Goal: Task Accomplishment & Management: Manage account settings

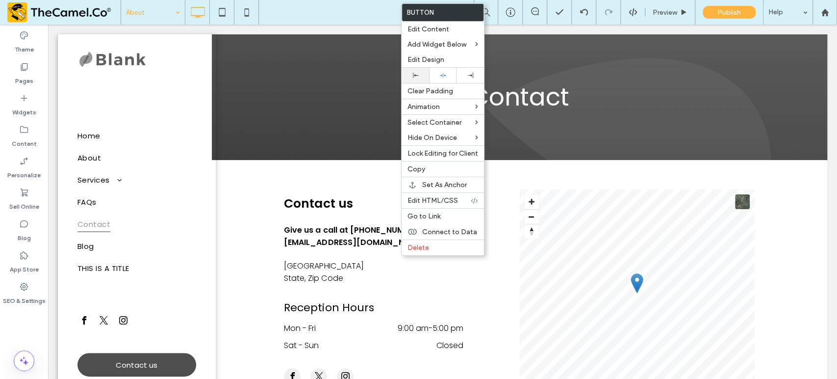
click at [408, 74] on div at bounding box center [416, 75] width 18 height 5
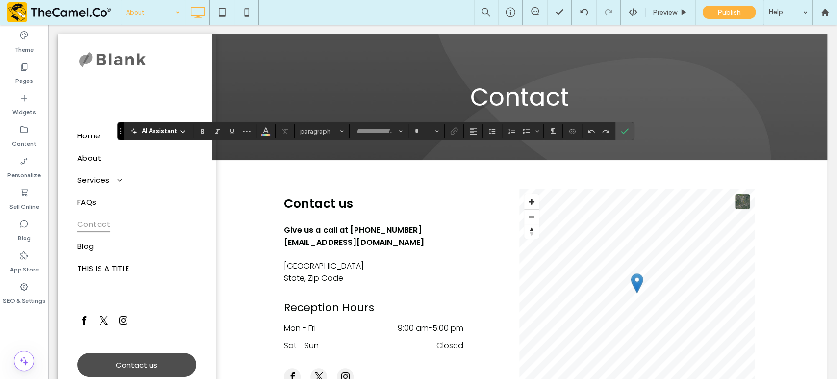
type input "*******"
type input "**"
click at [623, 130] on icon "Confirm" at bounding box center [625, 131] width 8 height 8
click at [625, 135] on span "Confirm" at bounding box center [625, 131] width 8 height 17
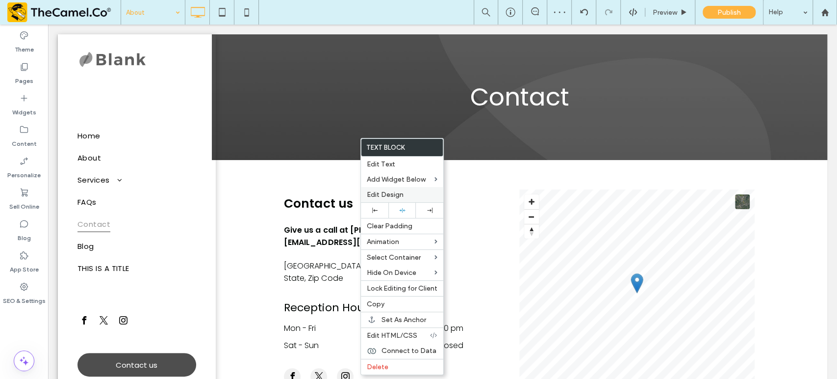
click at [391, 193] on span "Edit Design" at bounding box center [385, 194] width 37 height 8
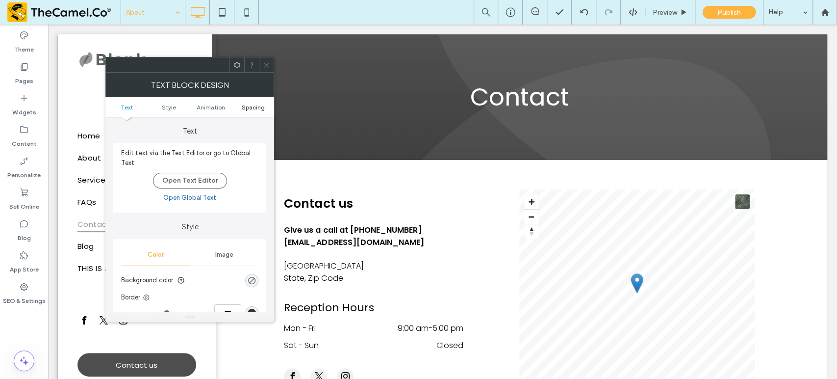
click at [255, 108] on span "Spacing" at bounding box center [253, 106] width 23 height 7
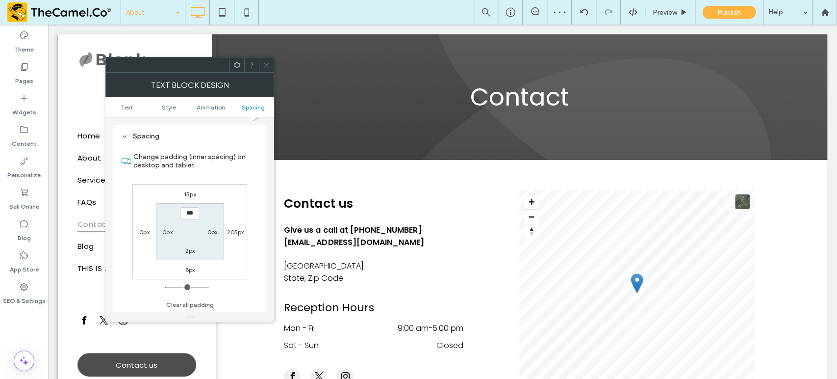
click at [263, 62] on icon at bounding box center [266, 64] width 7 height 7
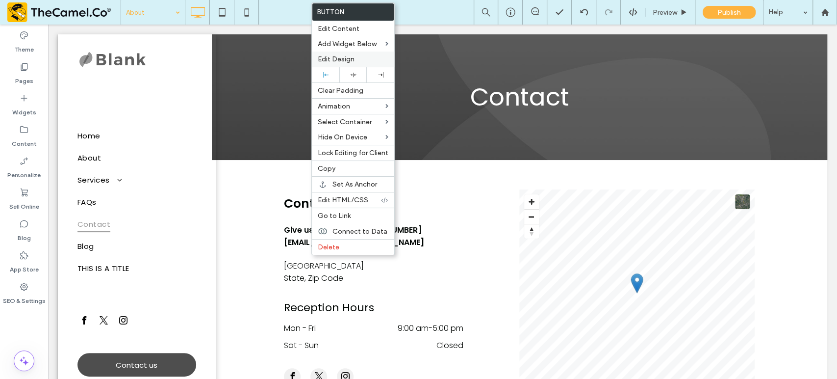
click at [325, 62] on span "Edit Design" at bounding box center [336, 59] width 37 height 8
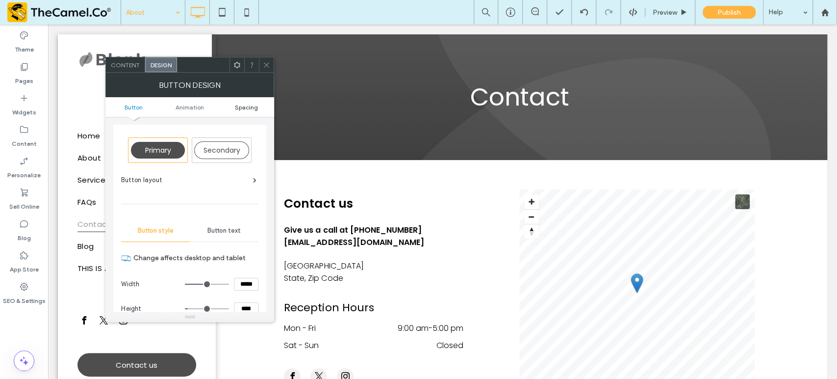
click at [243, 105] on span "Spacing" at bounding box center [245, 106] width 23 height 7
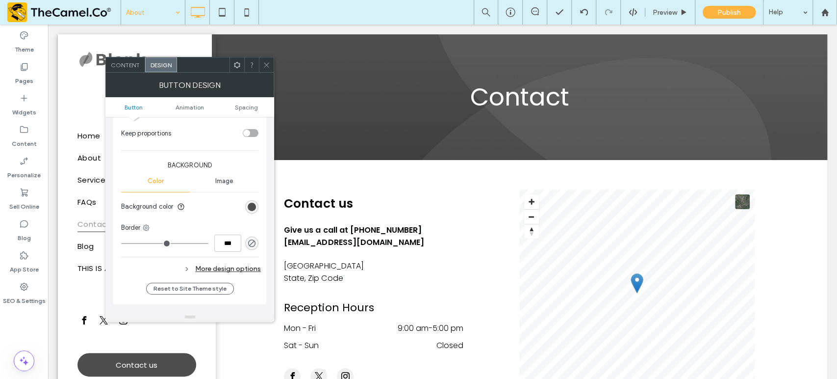
scroll to position [460, 0]
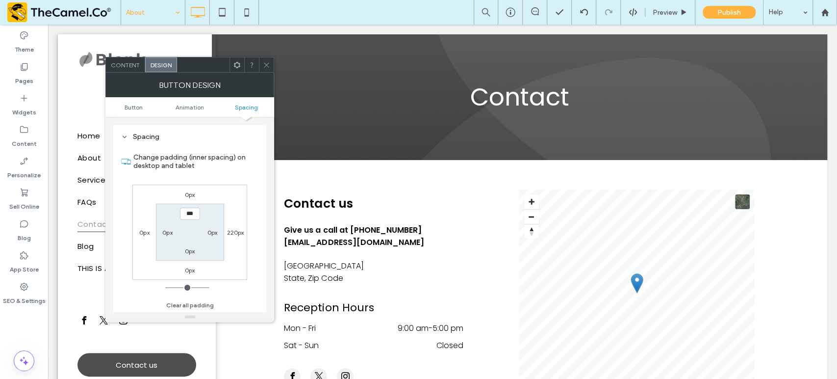
click at [196, 195] on div "0px" at bounding box center [190, 194] width 23 height 10
click at [188, 193] on label "0px" at bounding box center [190, 194] width 10 height 7
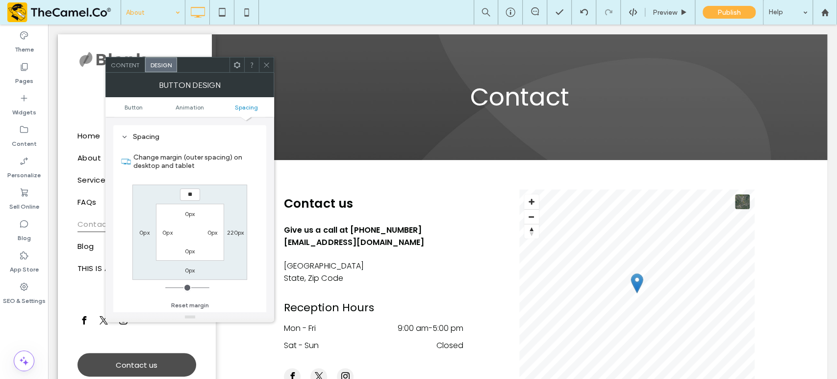
type input "**"
type input "****"
click at [263, 62] on icon at bounding box center [266, 64] width 7 height 7
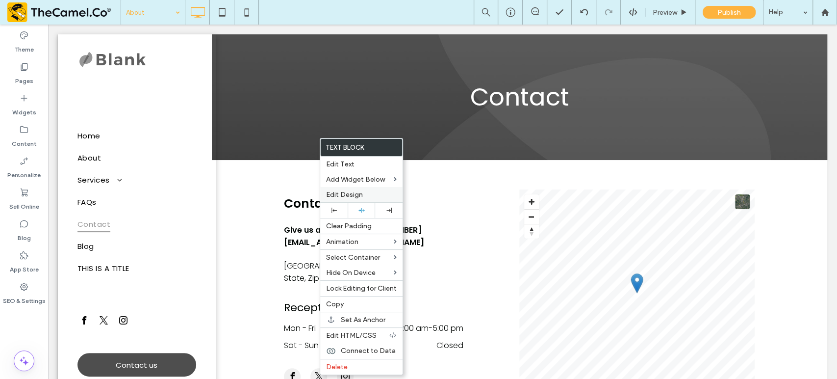
click at [338, 190] on div "Edit Design" at bounding box center [361, 194] width 82 height 15
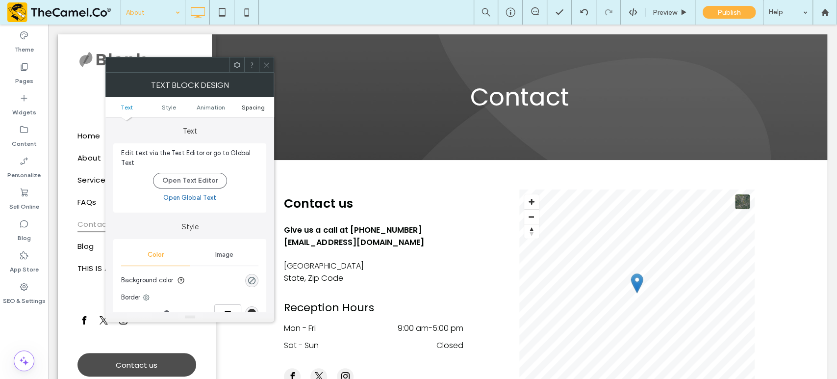
click at [256, 104] on span "Spacing" at bounding box center [253, 106] width 23 height 7
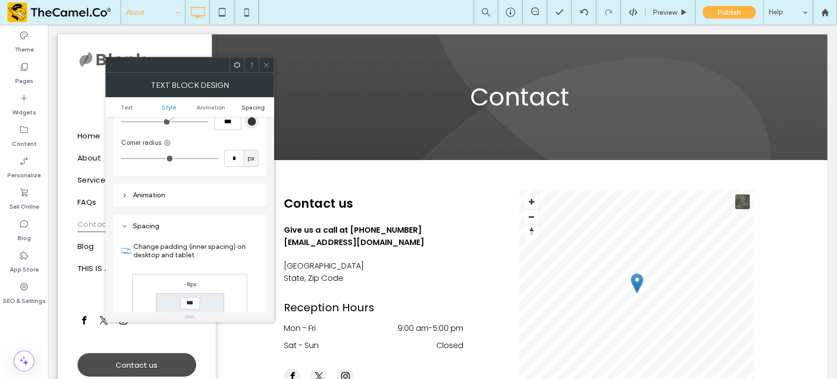
scroll to position [281, 0]
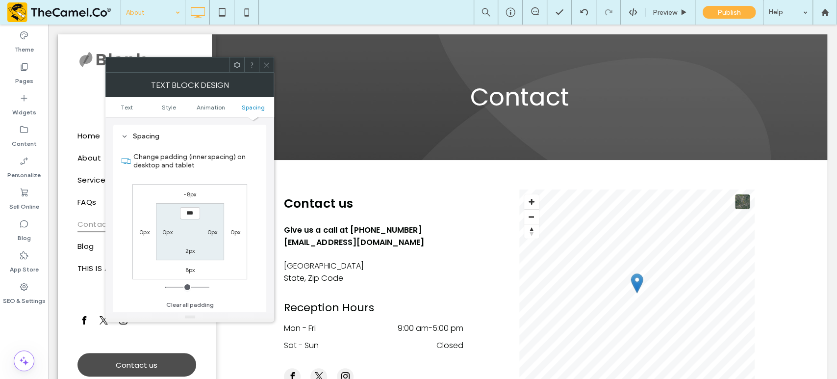
click at [183, 214] on input "***" at bounding box center [190, 213] width 20 height 12
click at [188, 192] on label "-8px" at bounding box center [189, 193] width 13 height 7
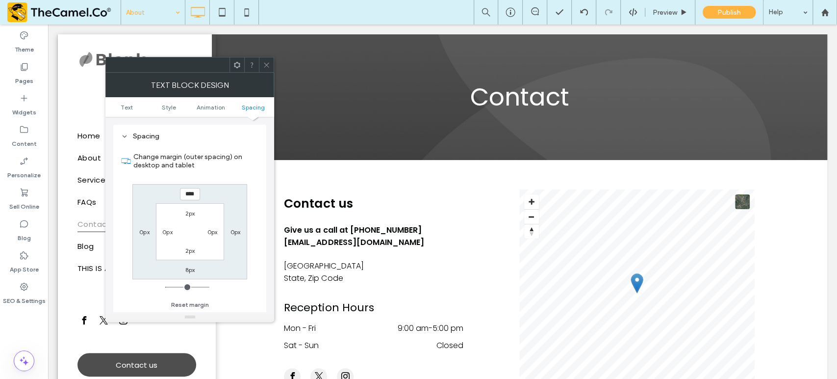
type input "*"
type input "**"
type input "****"
click at [268, 69] on span at bounding box center [266, 64] width 7 height 15
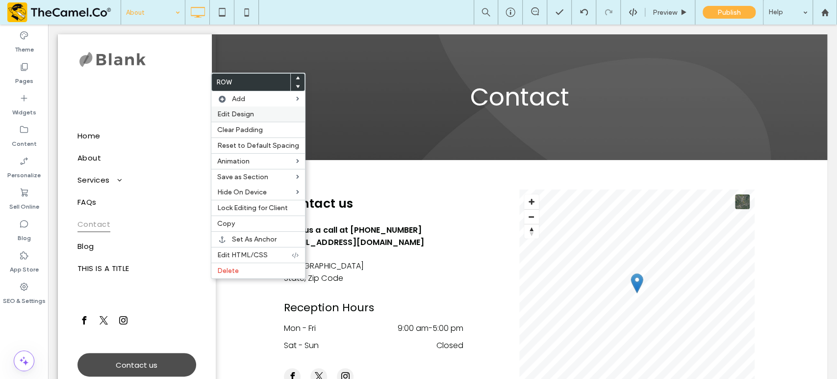
click at [251, 114] on span "Edit Design" at bounding box center [235, 114] width 37 height 8
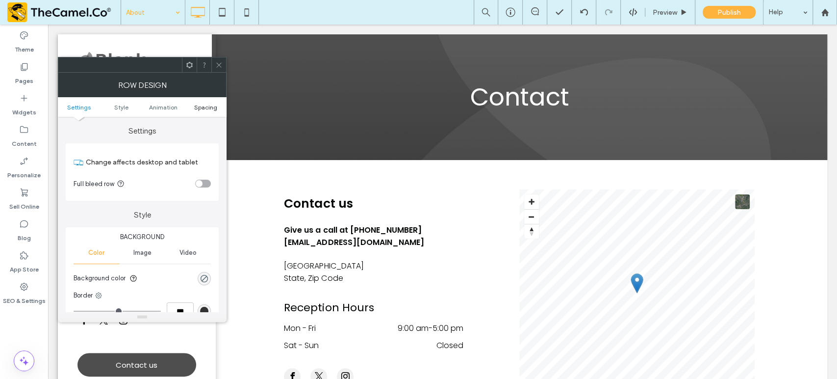
click at [211, 108] on span "Spacing" at bounding box center [205, 106] width 23 height 7
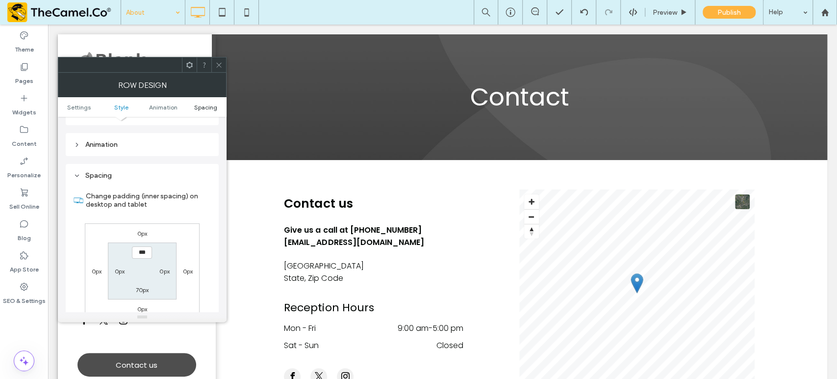
scroll to position [277, 0]
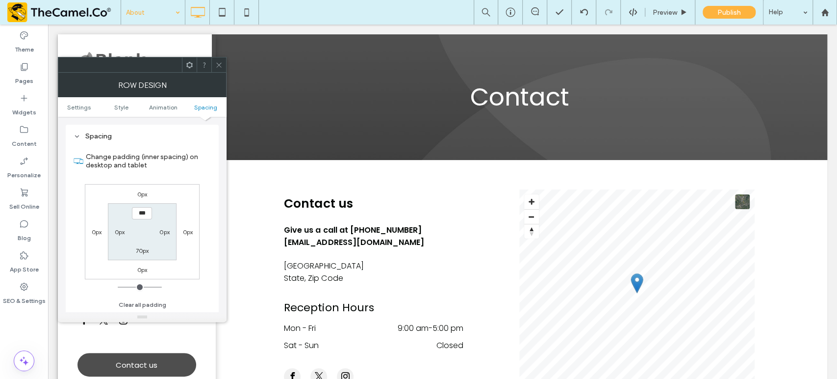
click at [140, 211] on input "***" at bounding box center [142, 213] width 20 height 12
click at [217, 63] on use at bounding box center [218, 64] width 5 height 5
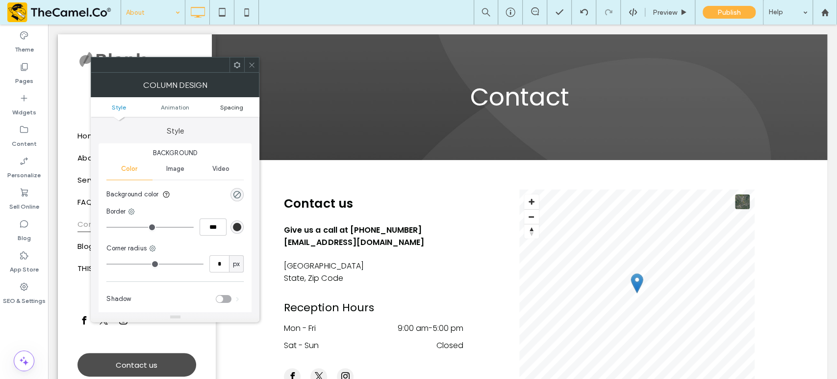
click at [238, 106] on span "Spacing" at bounding box center [231, 106] width 23 height 7
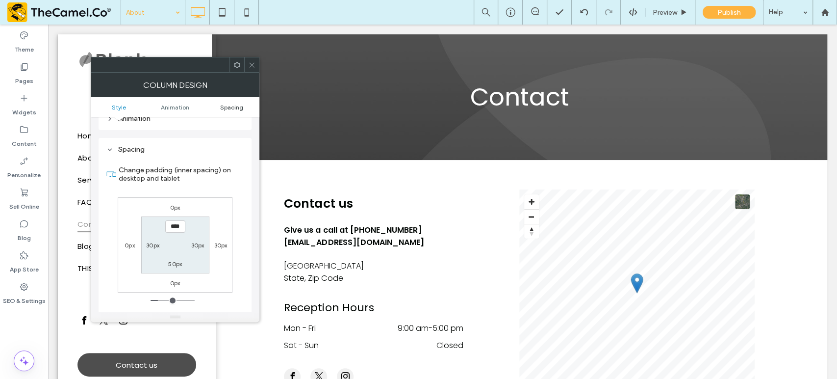
scroll to position [230, 0]
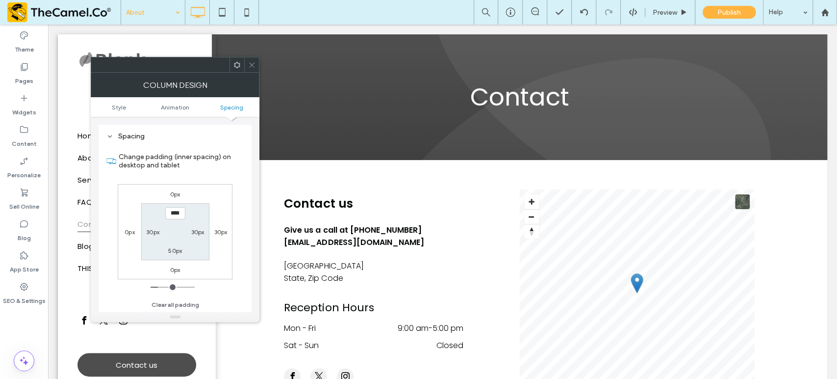
click at [251, 68] on icon at bounding box center [251, 64] width 7 height 7
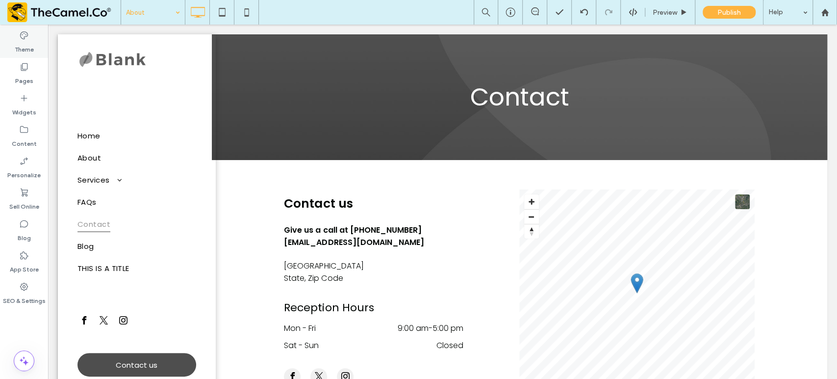
click at [32, 41] on label "Theme" at bounding box center [24, 47] width 19 height 14
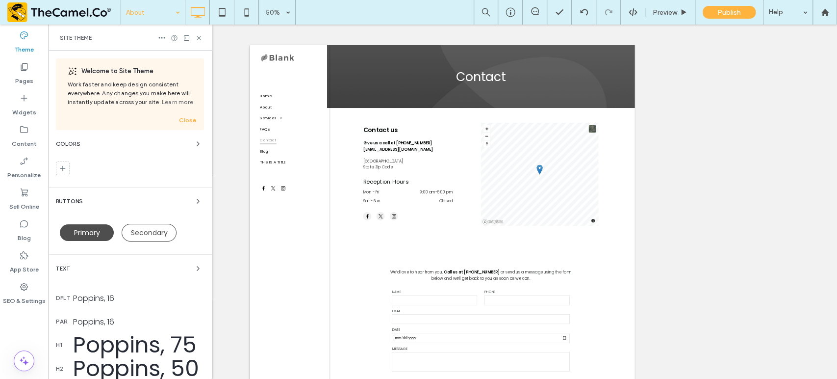
scroll to position [215, 0]
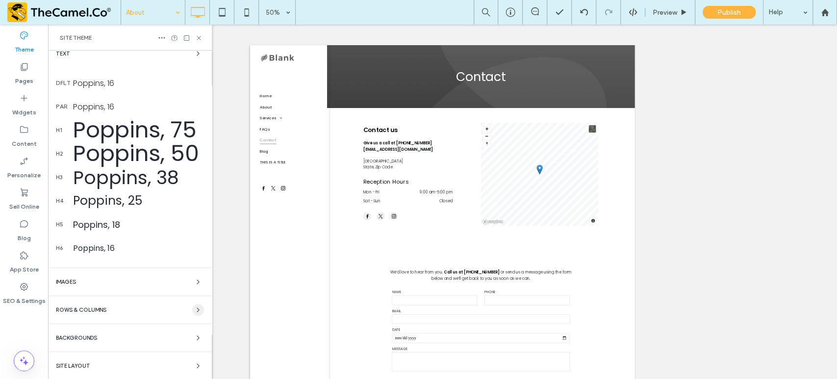
click at [197, 311] on use "button" at bounding box center [198, 309] width 2 height 4
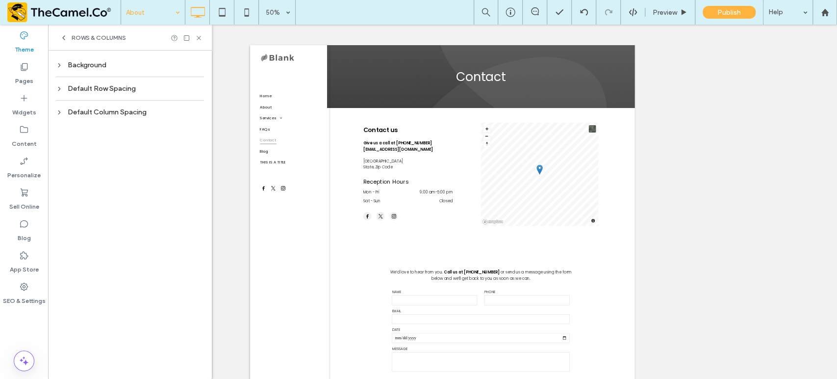
scroll to position [0, 0]
click at [61, 90] on icon at bounding box center [59, 88] width 7 height 7
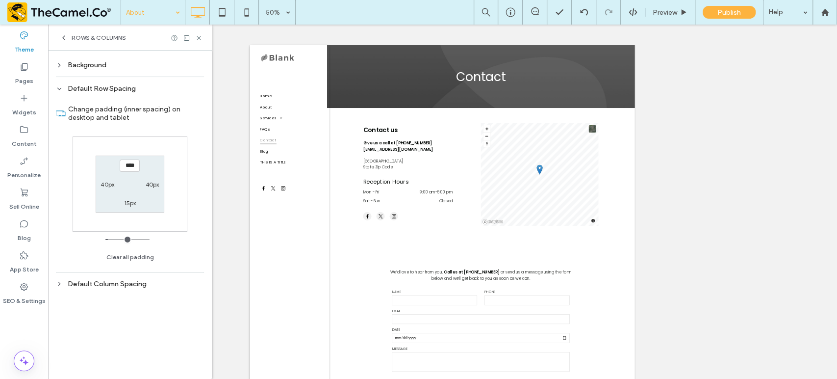
click at [58, 84] on div "Default Row Spacing" at bounding box center [130, 88] width 148 height 8
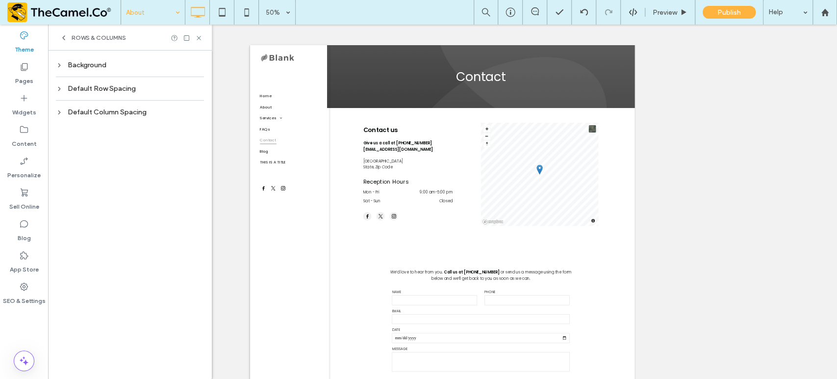
click at [58, 114] on icon at bounding box center [59, 112] width 7 height 7
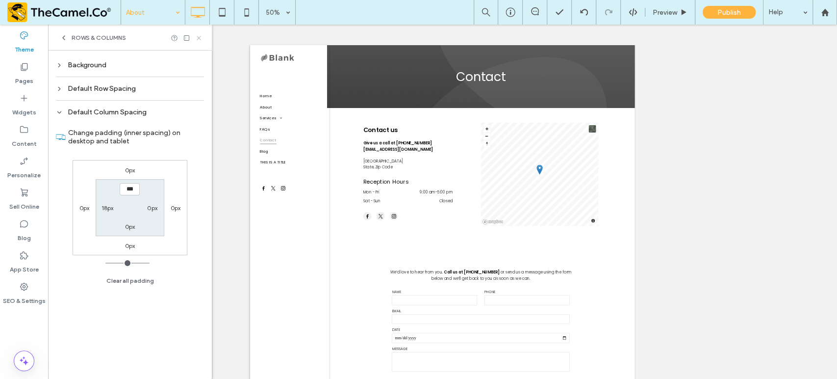
click at [198, 37] on use at bounding box center [199, 38] width 4 height 4
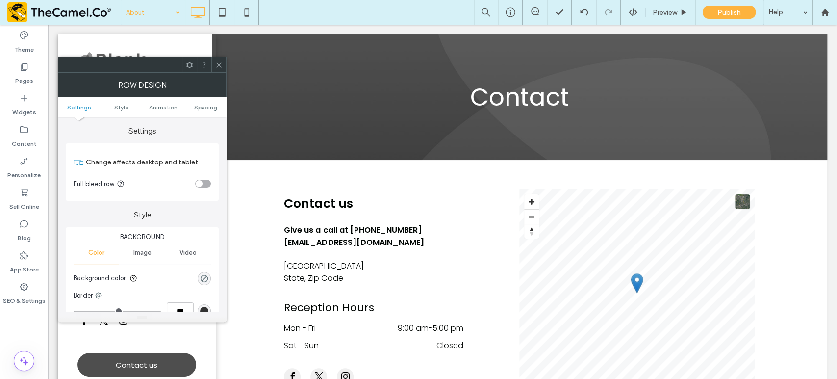
click at [223, 66] on div at bounding box center [218, 64] width 15 height 15
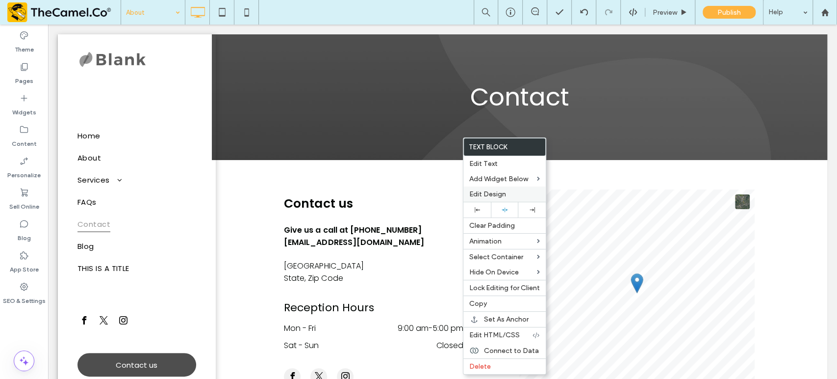
click at [498, 192] on span "Edit Design" at bounding box center [487, 194] width 37 height 8
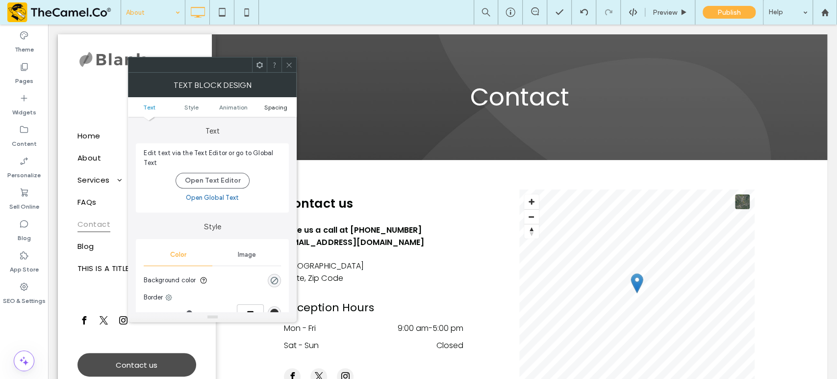
click at [279, 108] on span "Spacing" at bounding box center [275, 106] width 23 height 7
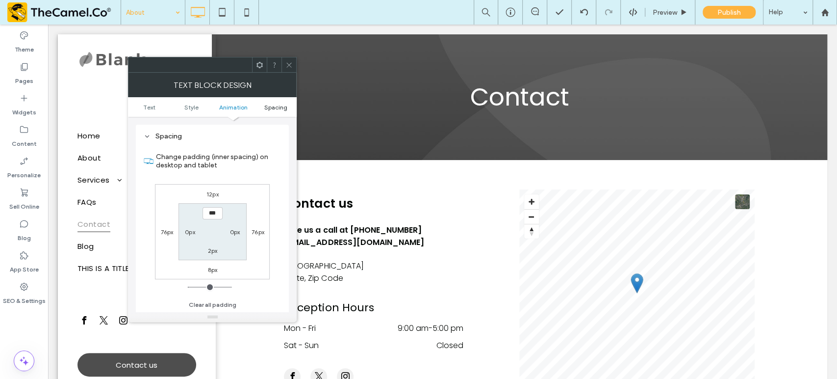
scroll to position [281, 0]
click at [291, 67] on icon at bounding box center [288, 64] width 7 height 7
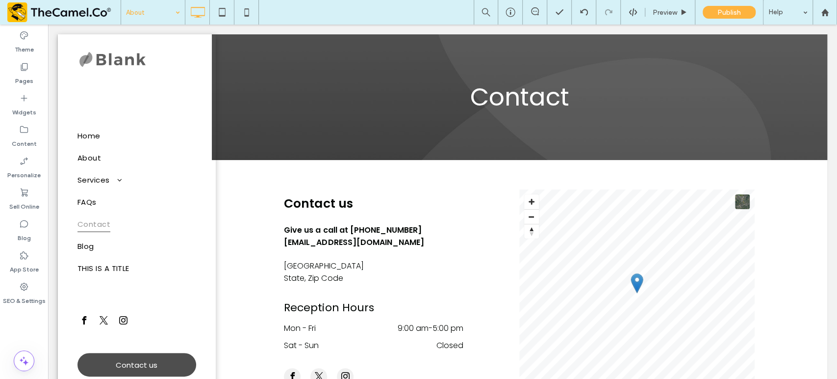
drag, startPoint x: 522, startPoint y: 111, endPoint x: 412, endPoint y: 144, distance: 114.0
click at [412, 378] on div at bounding box center [418, 379] width 837 height 0
drag, startPoint x: 533, startPoint y: 204, endPoint x: 578, endPoint y: 212, distance: 46.4
click at [580, 214] on body ".wqwq-1{fill:#231f20;} .cls-1q, .cls-2q { fill-rule: evenodd; } .cls-2q { fill:…" at bounding box center [418, 189] width 837 height 379
click at [637, 221] on body ".wqwq-1{fill:#231f20;} .cls-1q, .cls-2q { fill-rule: evenodd; } .cls-2q { fill:…" at bounding box center [418, 189] width 837 height 379
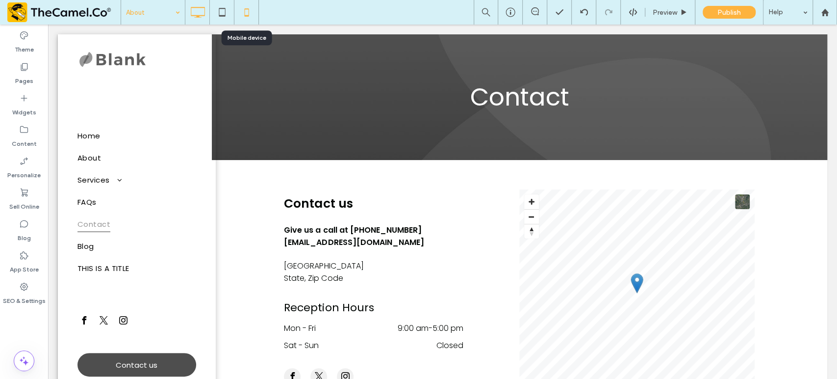
click at [249, 20] on icon at bounding box center [247, 12] width 20 height 20
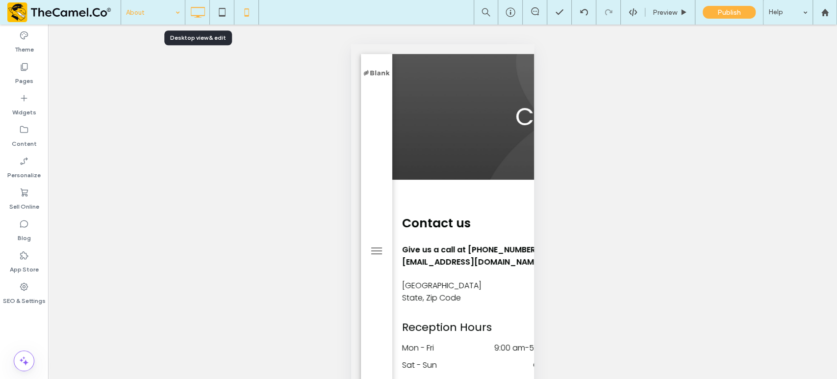
click at [200, 20] on icon at bounding box center [198, 12] width 20 height 20
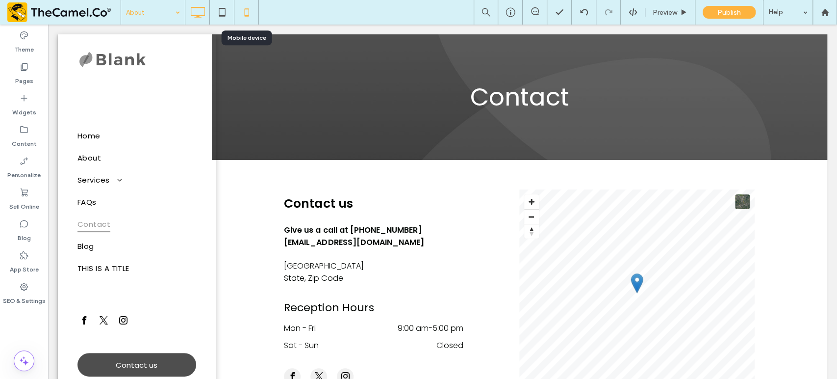
click at [246, 14] on icon at bounding box center [247, 12] width 20 height 20
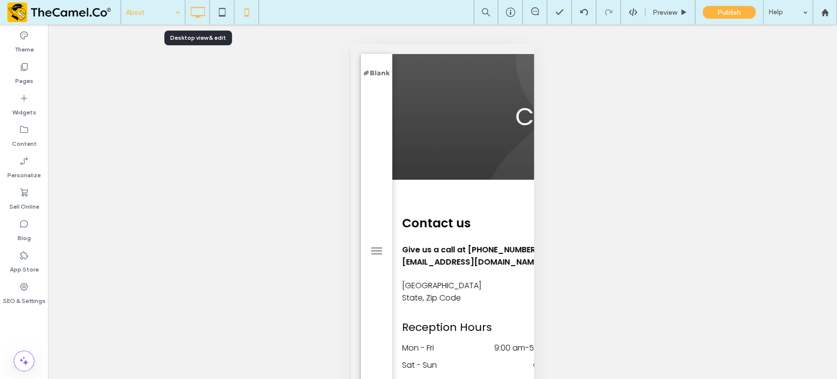
click at [193, 15] on use at bounding box center [198, 12] width 14 height 11
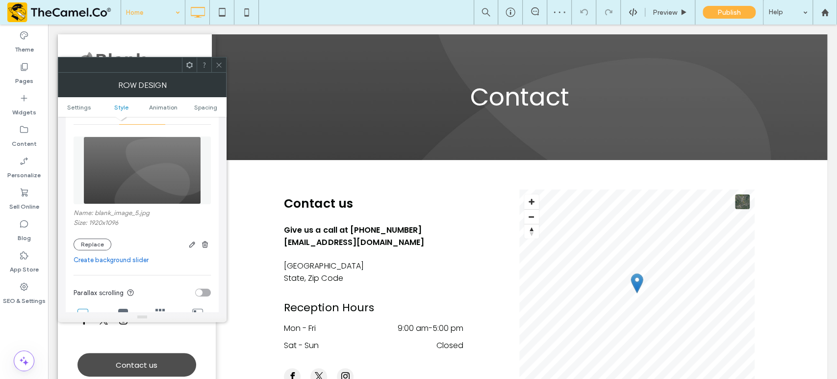
scroll to position [140, 0]
click at [91, 248] on button "Replace" at bounding box center [93, 244] width 38 height 12
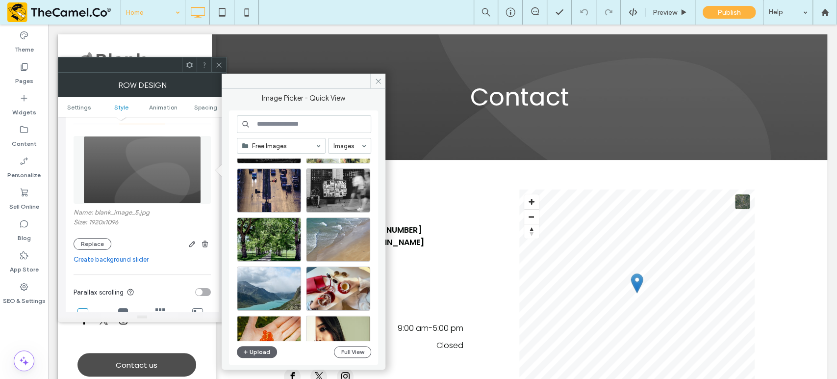
scroll to position [292, 0]
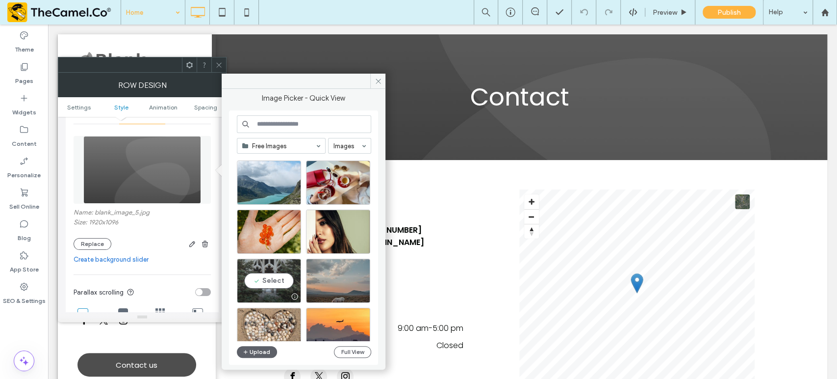
click at [271, 281] on div "Select" at bounding box center [269, 280] width 64 height 44
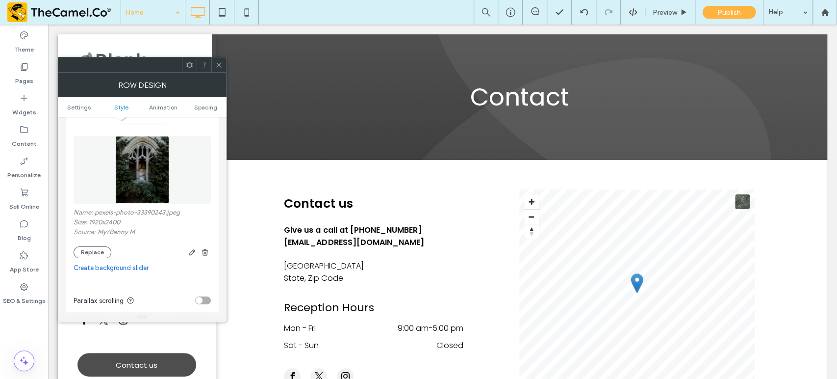
click at [218, 62] on icon at bounding box center [218, 64] width 7 height 7
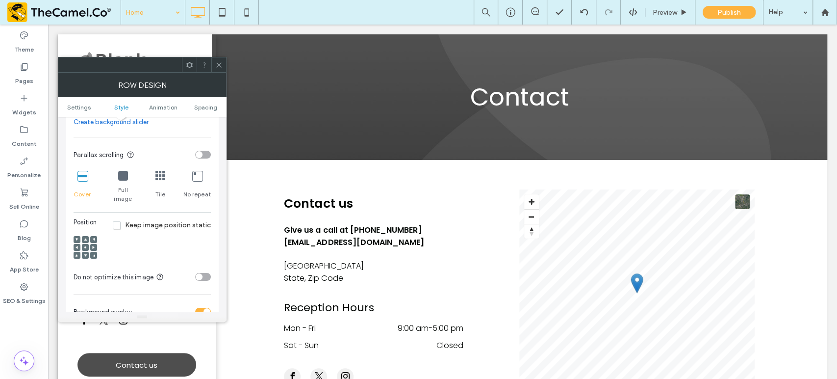
scroll to position [286, 0]
click at [84, 253] on icon at bounding box center [85, 254] width 3 height 3
click at [85, 245] on use at bounding box center [85, 246] width 2 height 2
click at [186, 71] on span at bounding box center [189, 64] width 7 height 15
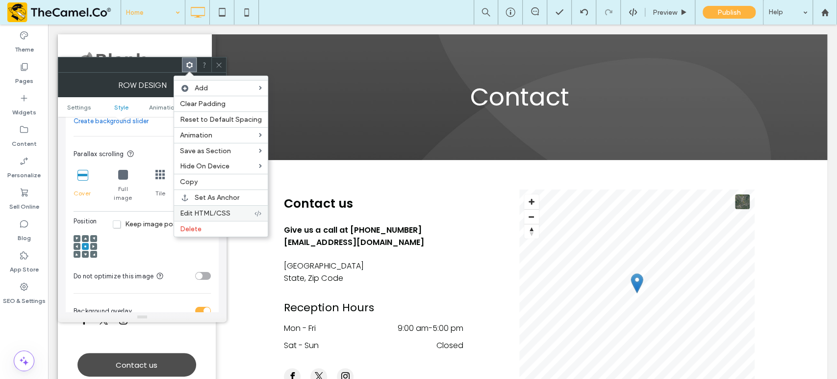
click at [213, 207] on div "Edit HTML/CSS" at bounding box center [221, 213] width 94 height 16
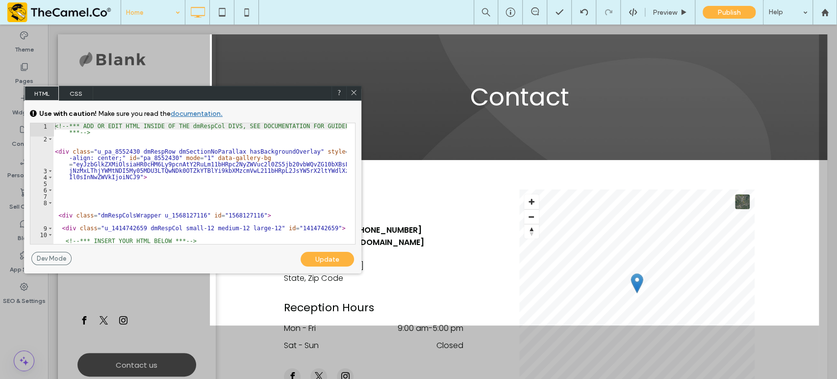
click at [72, 92] on span "CSS" at bounding box center [76, 93] width 34 height 15
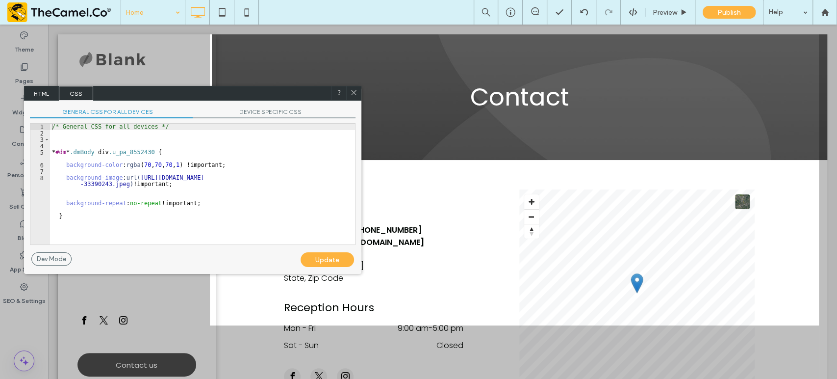
click at [254, 110] on span "DEVICE SPECIFIC CSS" at bounding box center [274, 113] width 163 height 10
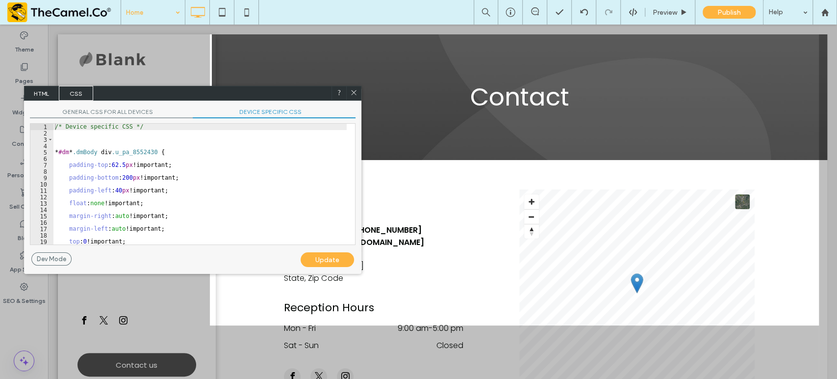
scroll to position [0, 0]
click at [357, 96] on icon at bounding box center [353, 92] width 7 height 7
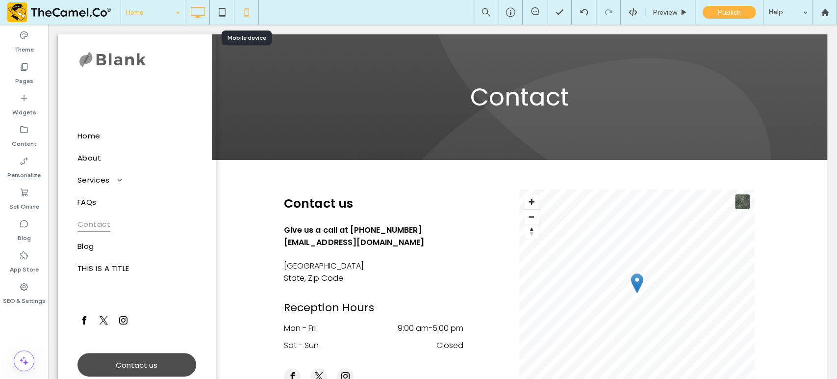
click at [242, 13] on icon at bounding box center [247, 12] width 20 height 20
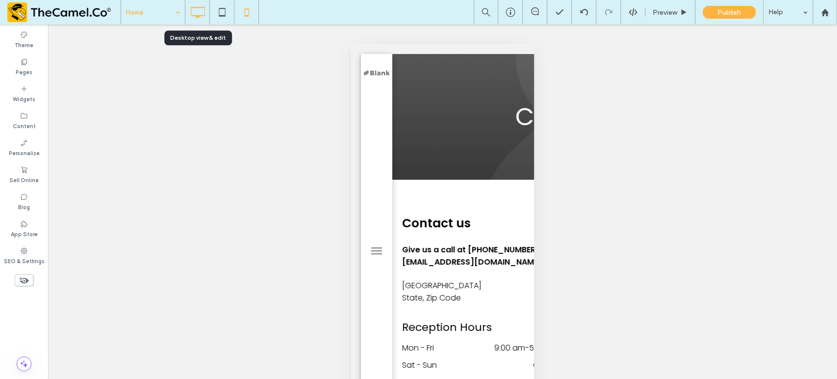
click at [200, 20] on icon at bounding box center [198, 12] width 20 height 20
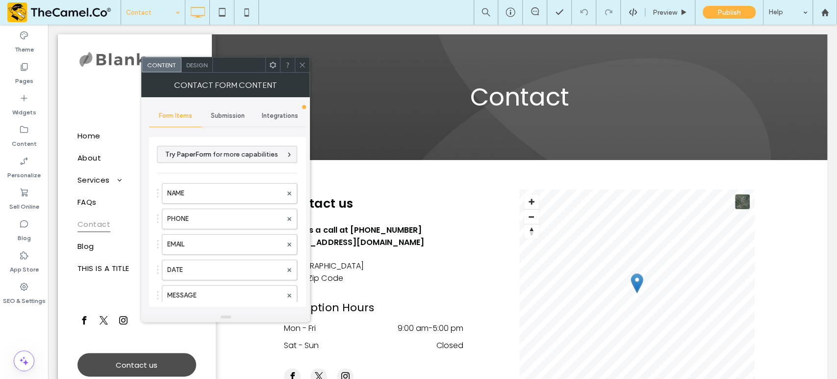
click at [200, 63] on span "Design" at bounding box center [196, 64] width 21 height 7
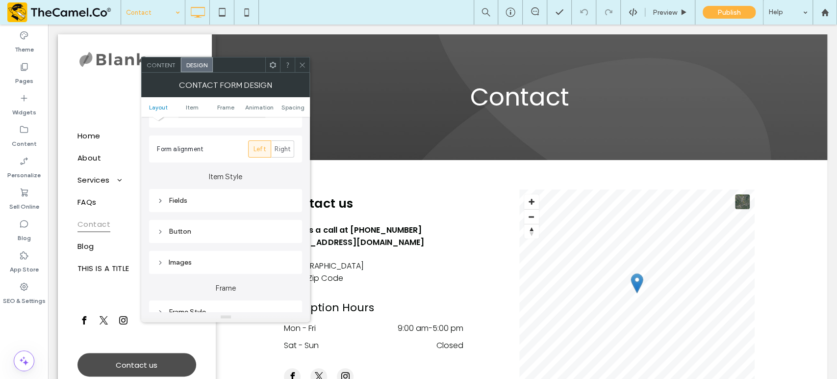
scroll to position [111, 0]
click at [172, 203] on div "Fields" at bounding box center [225, 199] width 137 height 8
click at [264, 215] on span "Field Text" at bounding box center [259, 217] width 29 height 8
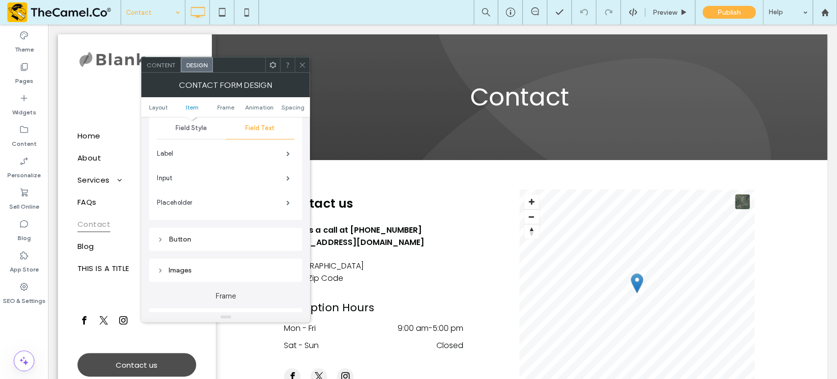
scroll to position [211, 0]
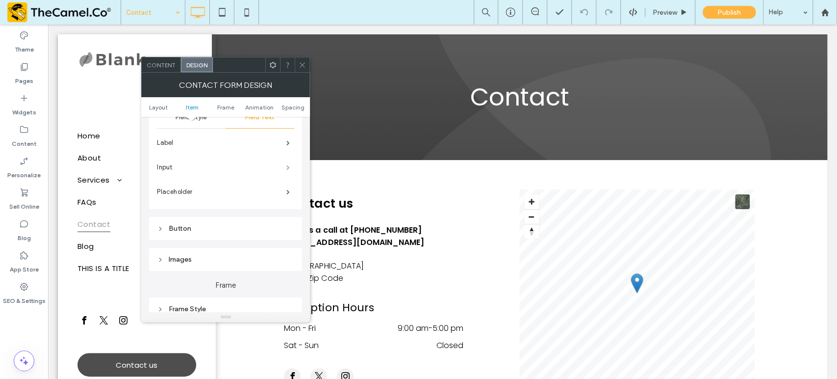
click at [290, 167] on span at bounding box center [287, 167] width 3 height 5
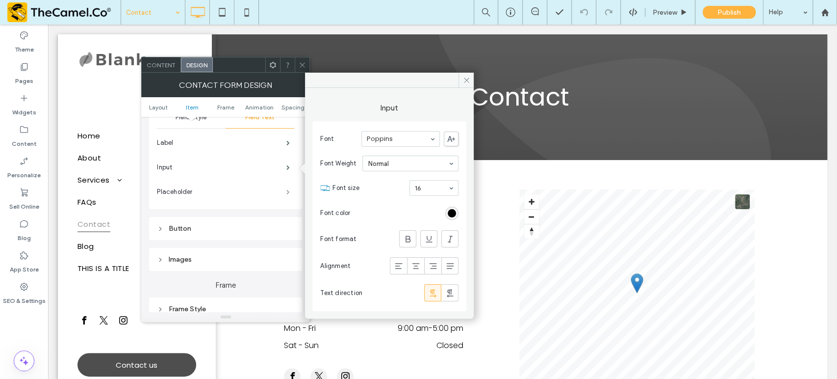
click at [288, 192] on span at bounding box center [287, 191] width 3 height 5
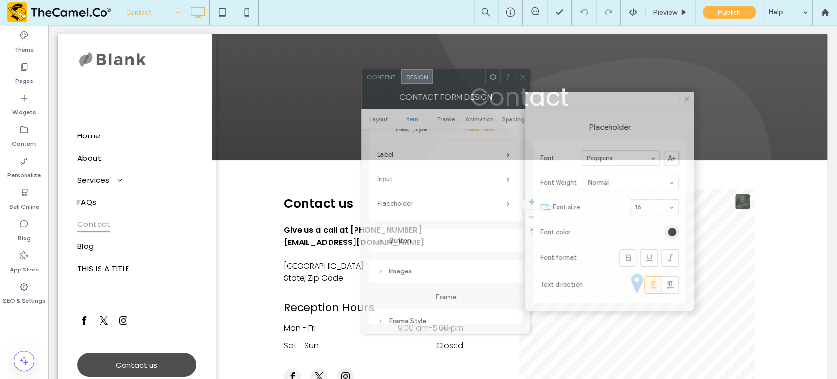
drag, startPoint x: 238, startPoint y: 66, endPoint x: 462, endPoint y: 72, distance: 224.2
click at [462, 72] on div at bounding box center [459, 76] width 52 height 15
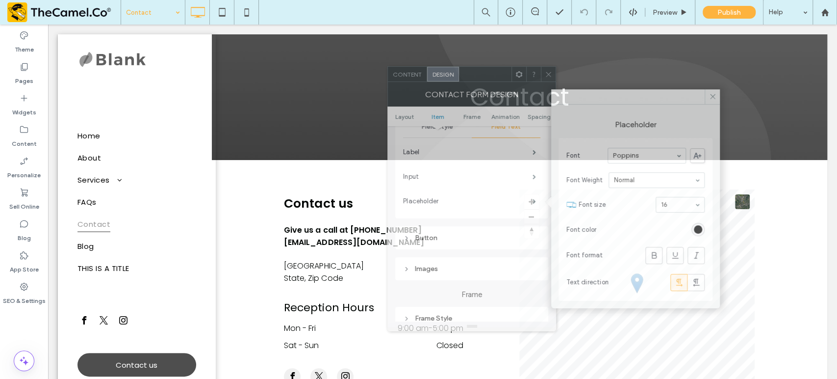
drag, startPoint x: 458, startPoint y: 74, endPoint x: 481, endPoint y: 77, distance: 23.4
click at [481, 77] on div at bounding box center [485, 74] width 52 height 15
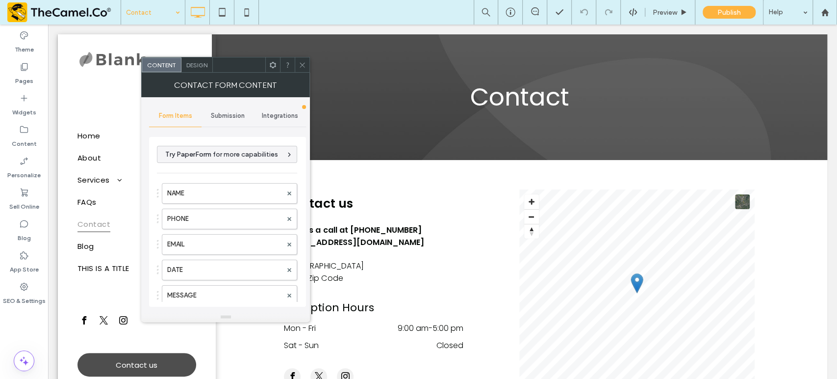
click at [192, 61] on span "Design" at bounding box center [196, 64] width 21 height 7
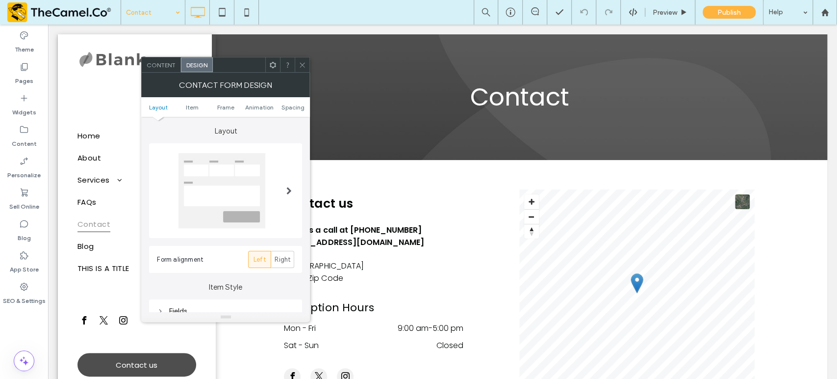
scroll to position [159, 0]
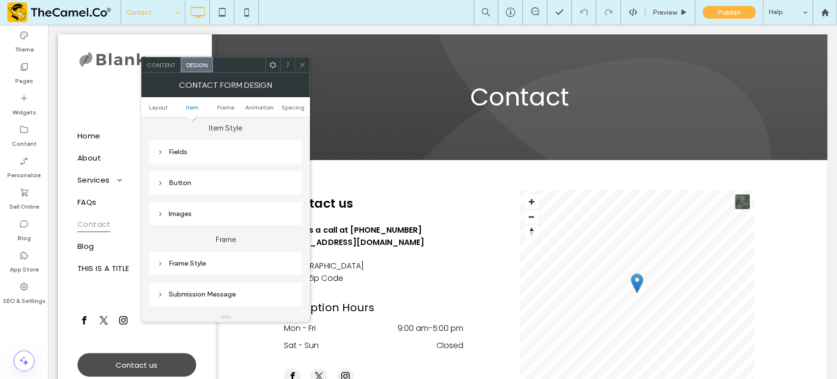
click at [171, 151] on div "Fields" at bounding box center [225, 152] width 137 height 8
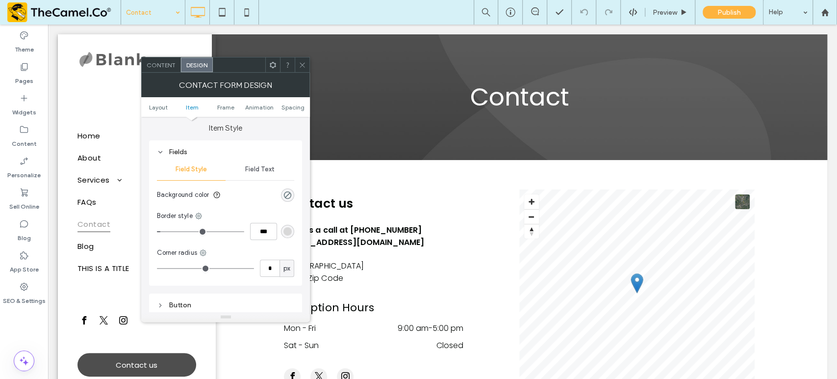
click at [266, 169] on span "Field Text" at bounding box center [259, 169] width 29 height 8
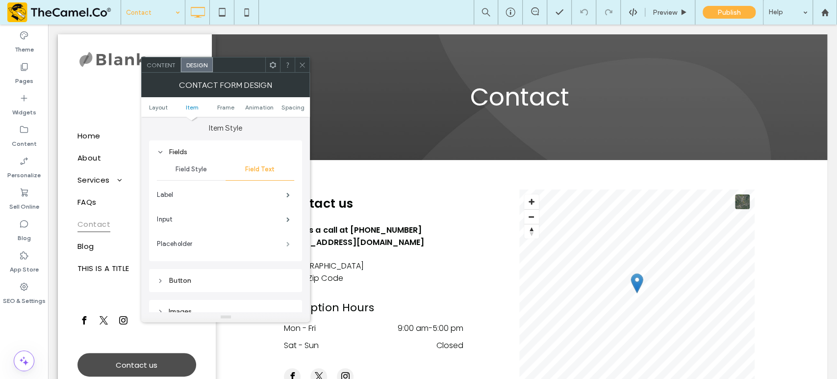
click at [287, 241] on span at bounding box center [287, 243] width 3 height 5
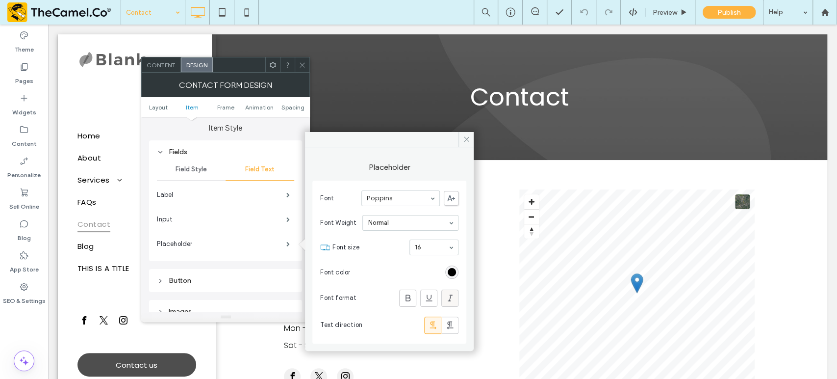
click at [449, 301] on icon at bounding box center [450, 298] width 10 height 10
click at [458, 302] on div at bounding box center [450, 298] width 16 height 16
click at [448, 299] on icon at bounding box center [450, 298] width 10 height 10
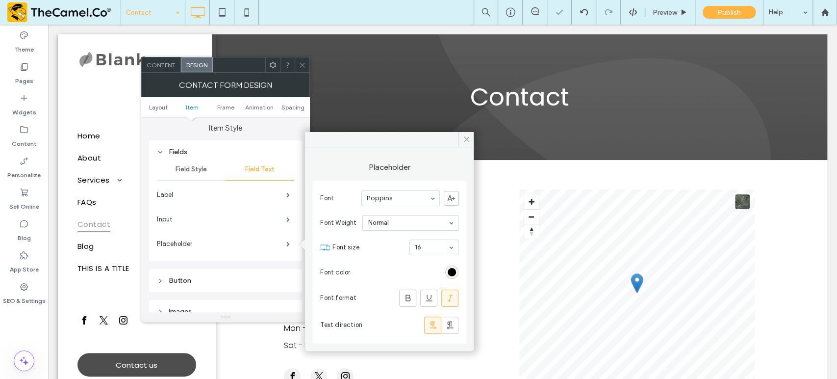
click at [448, 299] on icon at bounding box center [450, 298] width 10 height 10
click at [467, 140] on icon at bounding box center [466, 138] width 7 height 7
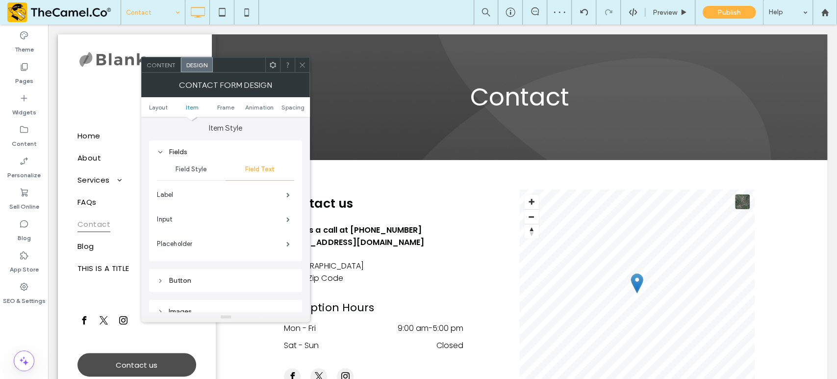
click at [300, 63] on icon at bounding box center [302, 64] width 7 height 7
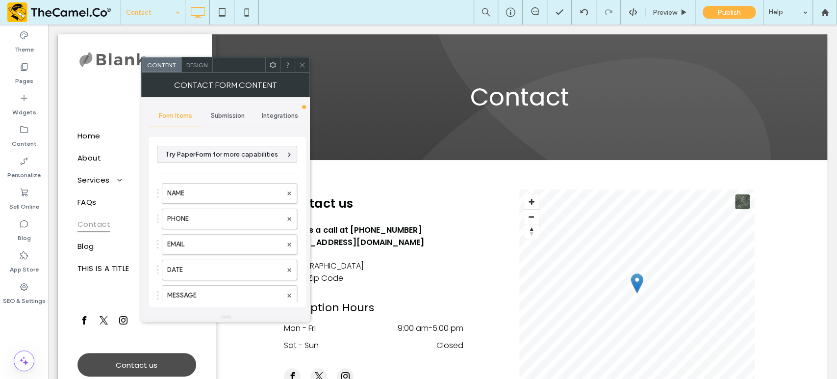
click at [223, 116] on span "Submission" at bounding box center [228, 116] width 34 height 8
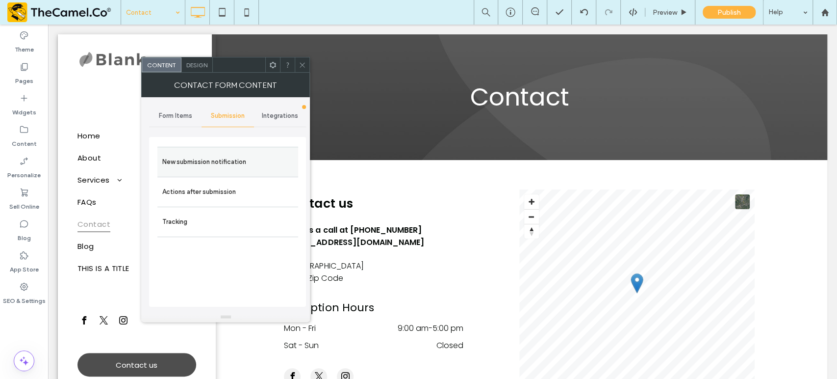
click at [204, 156] on label "New submission notification" at bounding box center [227, 162] width 131 height 20
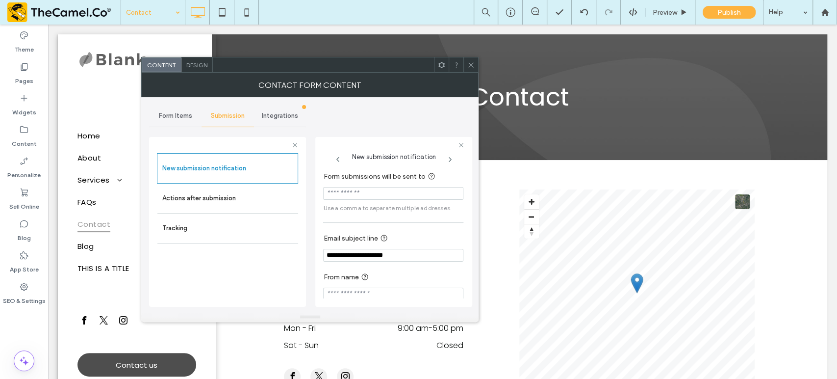
click at [401, 257] on input "**********" at bounding box center [393, 255] width 140 height 13
drag, startPoint x: 401, startPoint y: 257, endPoint x: 353, endPoint y: 258, distance: 47.6
click at [353, 258] on input "**********" at bounding box center [393, 255] width 140 height 13
click at [401, 255] on input "**********" at bounding box center [393, 255] width 140 height 13
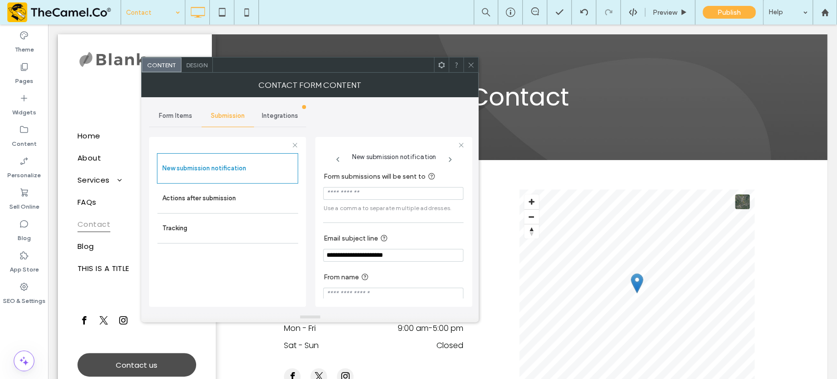
drag, startPoint x: 401, startPoint y: 255, endPoint x: 348, endPoint y: 250, distance: 53.2
click at [348, 250] on input "**********" at bounding box center [393, 255] width 140 height 13
drag, startPoint x: 353, startPoint y: 260, endPoint x: 276, endPoint y: 266, distance: 77.2
click at [276, 266] on div "**********" at bounding box center [227, 220] width 157 height 182
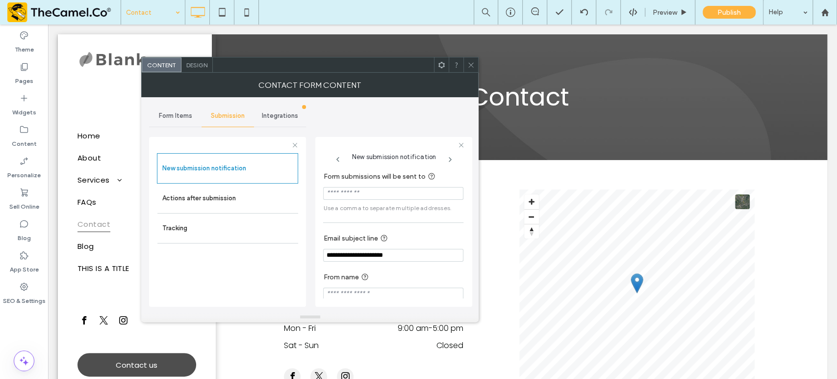
click at [356, 258] on input "**********" at bounding box center [393, 255] width 140 height 13
drag, startPoint x: 351, startPoint y: 256, endPoint x: 418, endPoint y: 257, distance: 67.2
click at [418, 257] on input "**********" at bounding box center [393, 255] width 140 height 13
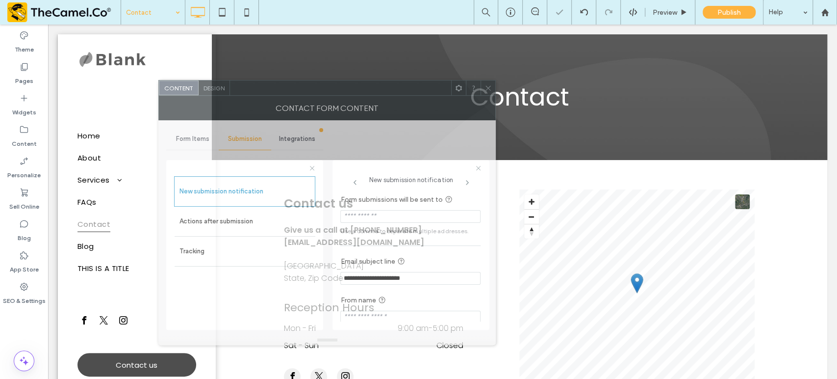
drag, startPoint x: 338, startPoint y: 62, endPoint x: 355, endPoint y: 86, distance: 29.1
click at [355, 86] on div at bounding box center [340, 87] width 221 height 15
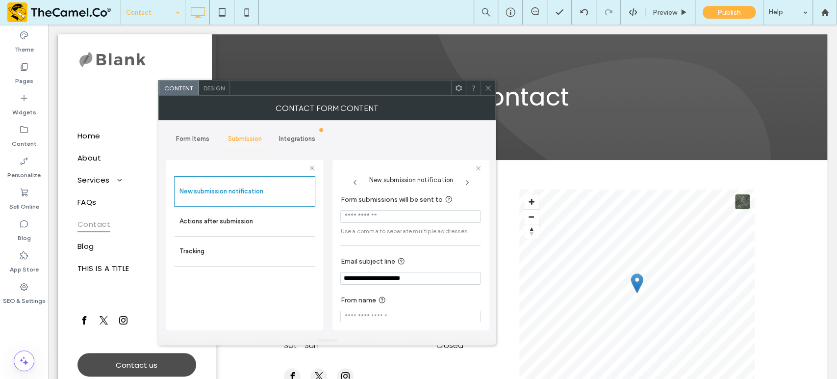
click at [373, 277] on input "**********" at bounding box center [410, 278] width 140 height 13
click at [357, 279] on input "**********" at bounding box center [410, 278] width 140 height 13
drag, startPoint x: 341, startPoint y: 275, endPoint x: 369, endPoint y: 277, distance: 27.5
click at [369, 277] on input "**********" at bounding box center [410, 278] width 140 height 13
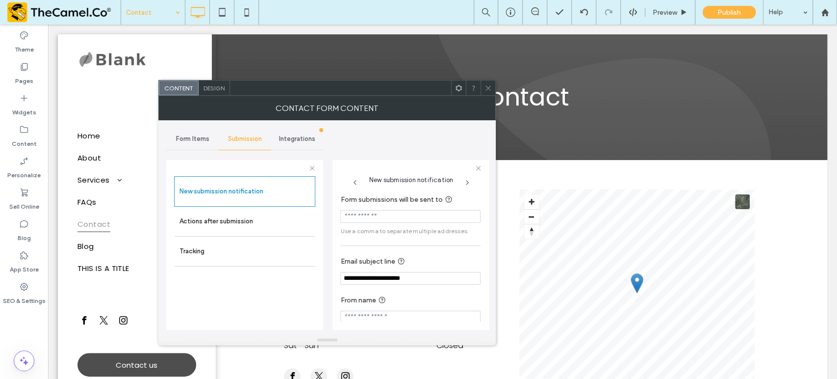
drag, startPoint x: 369, startPoint y: 277, endPoint x: 429, endPoint y: 283, distance: 60.7
click at [429, 283] on input "**********" at bounding box center [410, 278] width 140 height 13
click at [379, 214] on input "Form submissions will be sent to" at bounding box center [410, 216] width 140 height 13
click at [427, 278] on input "**********" at bounding box center [410, 278] width 140 height 13
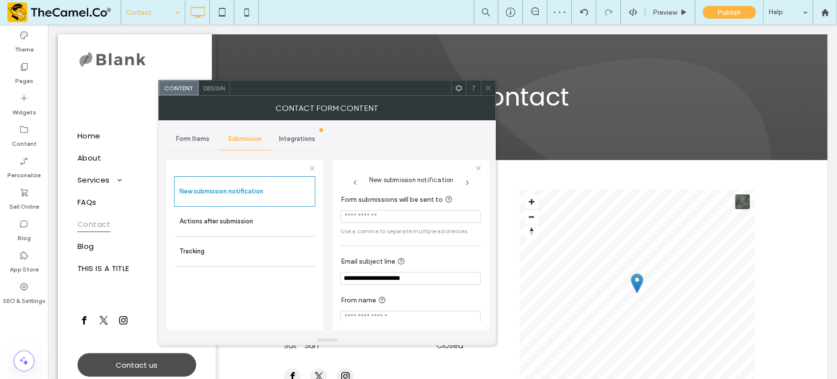
drag, startPoint x: 427, startPoint y: 278, endPoint x: 327, endPoint y: 283, distance: 99.7
click at [327, 283] on div "**********" at bounding box center [327, 227] width 322 height 215
click at [486, 86] on use at bounding box center [488, 87] width 5 height 5
